Goal: Navigation & Orientation: Find specific page/section

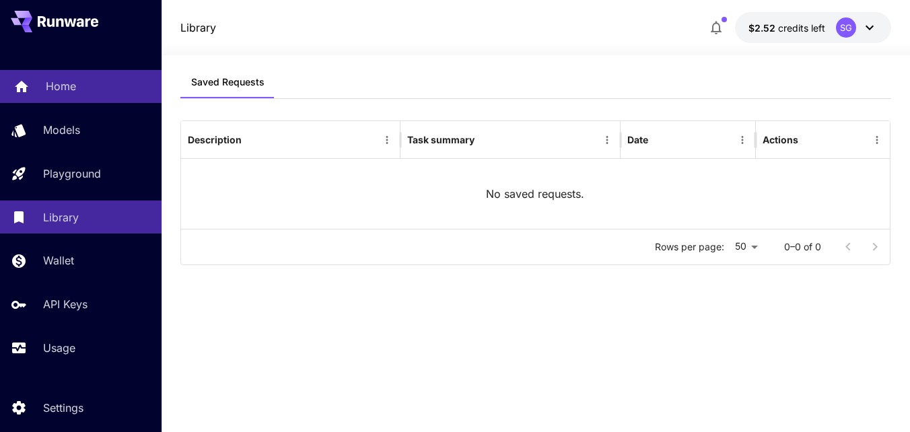
click at [89, 81] on div "Home" at bounding box center [98, 86] width 105 height 16
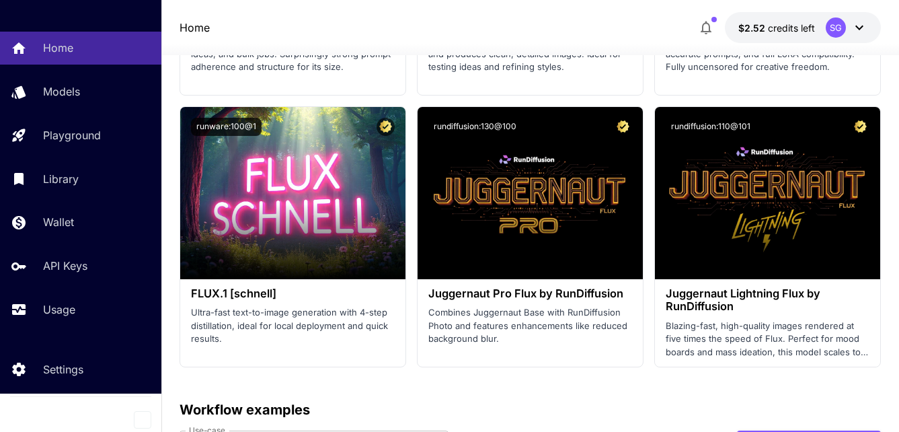
scroll to position [4472, 0]
